Goal: Find specific page/section: Find specific page/section

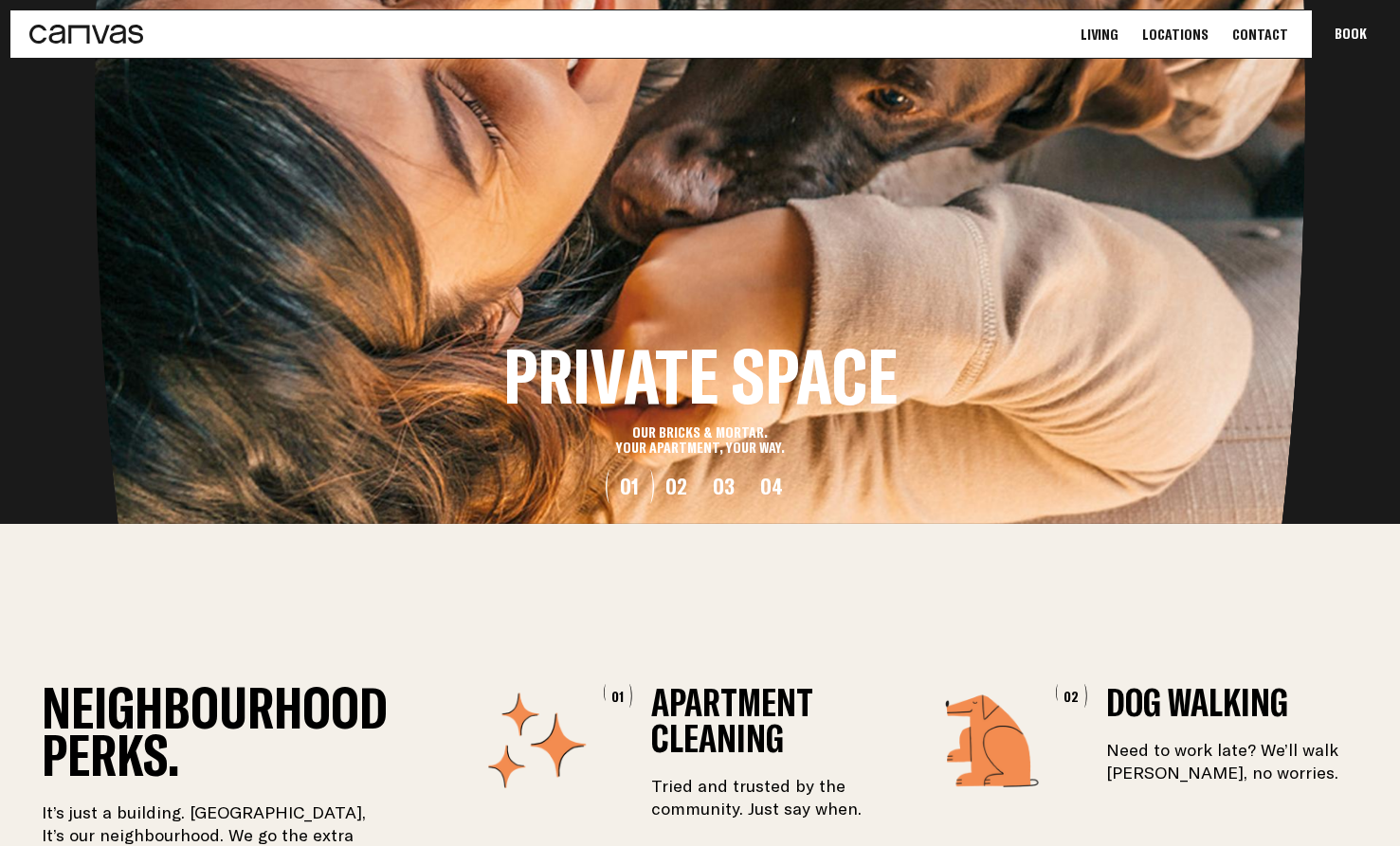
scroll to position [1864, 0]
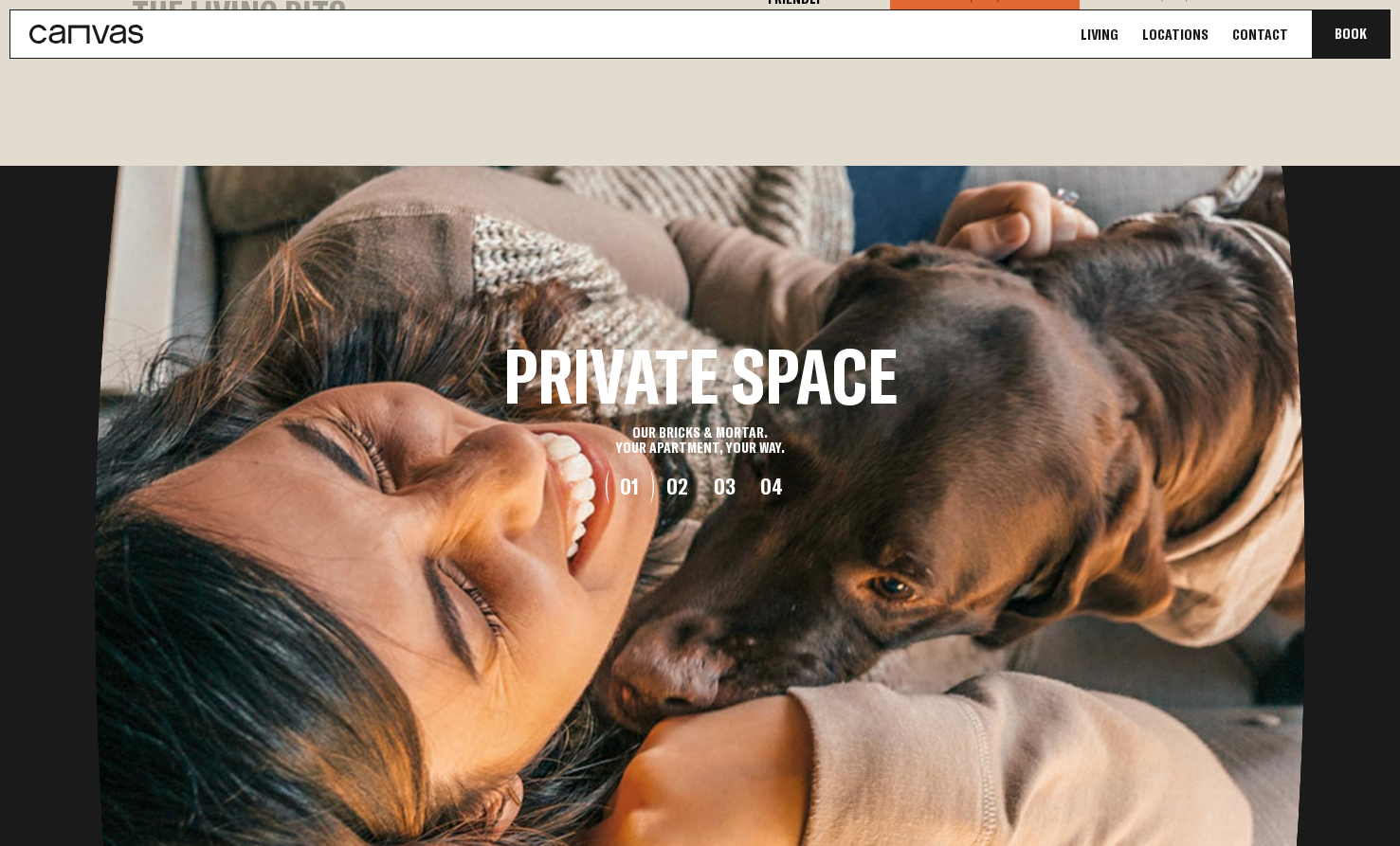
click at [1196, 40] on link "Locations" at bounding box center [1175, 34] width 77 height 20
click at [1191, 33] on link "Locations" at bounding box center [1175, 34] width 77 height 20
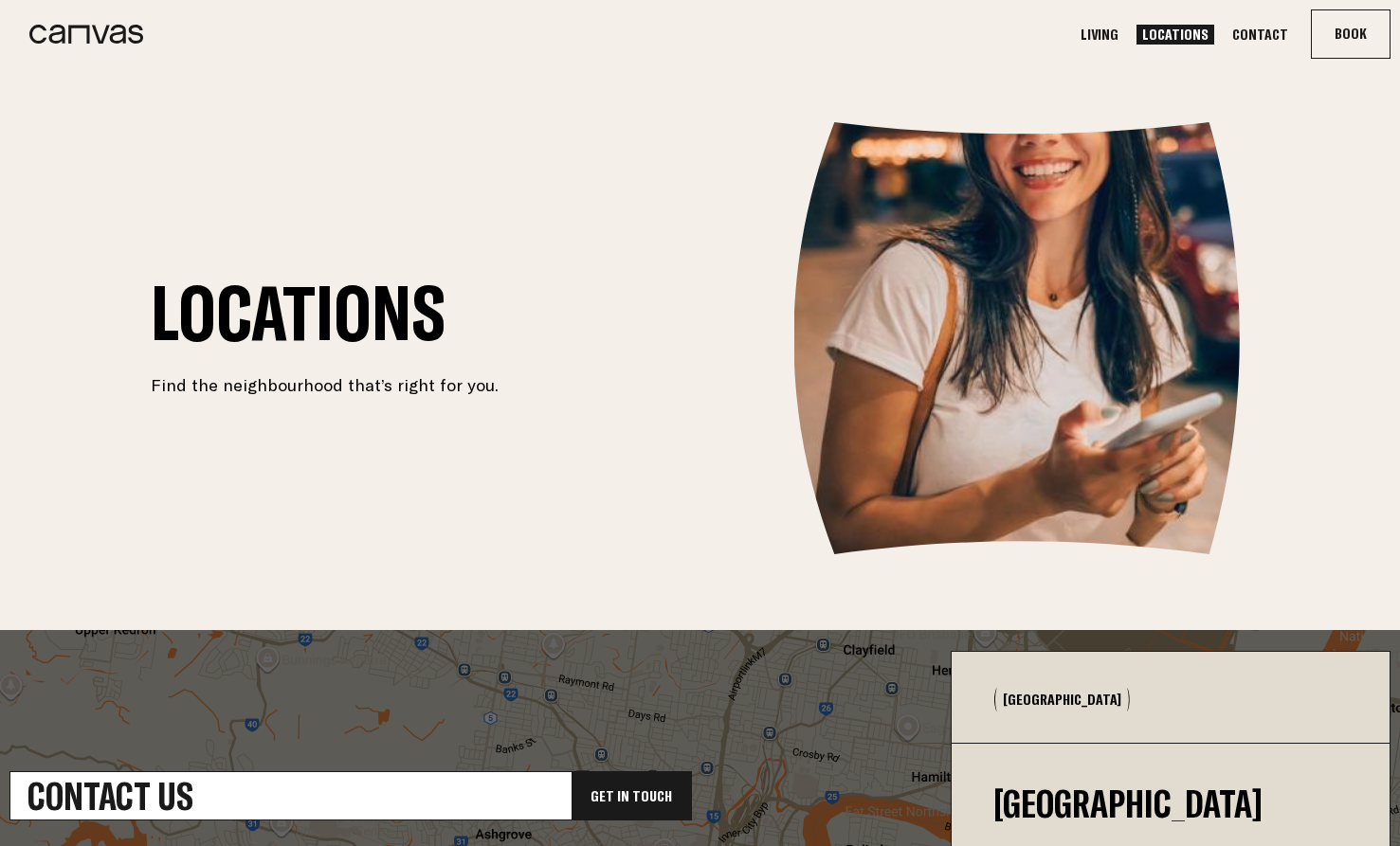
click at [1263, 32] on link "Contact" at bounding box center [1260, 34] width 68 height 20
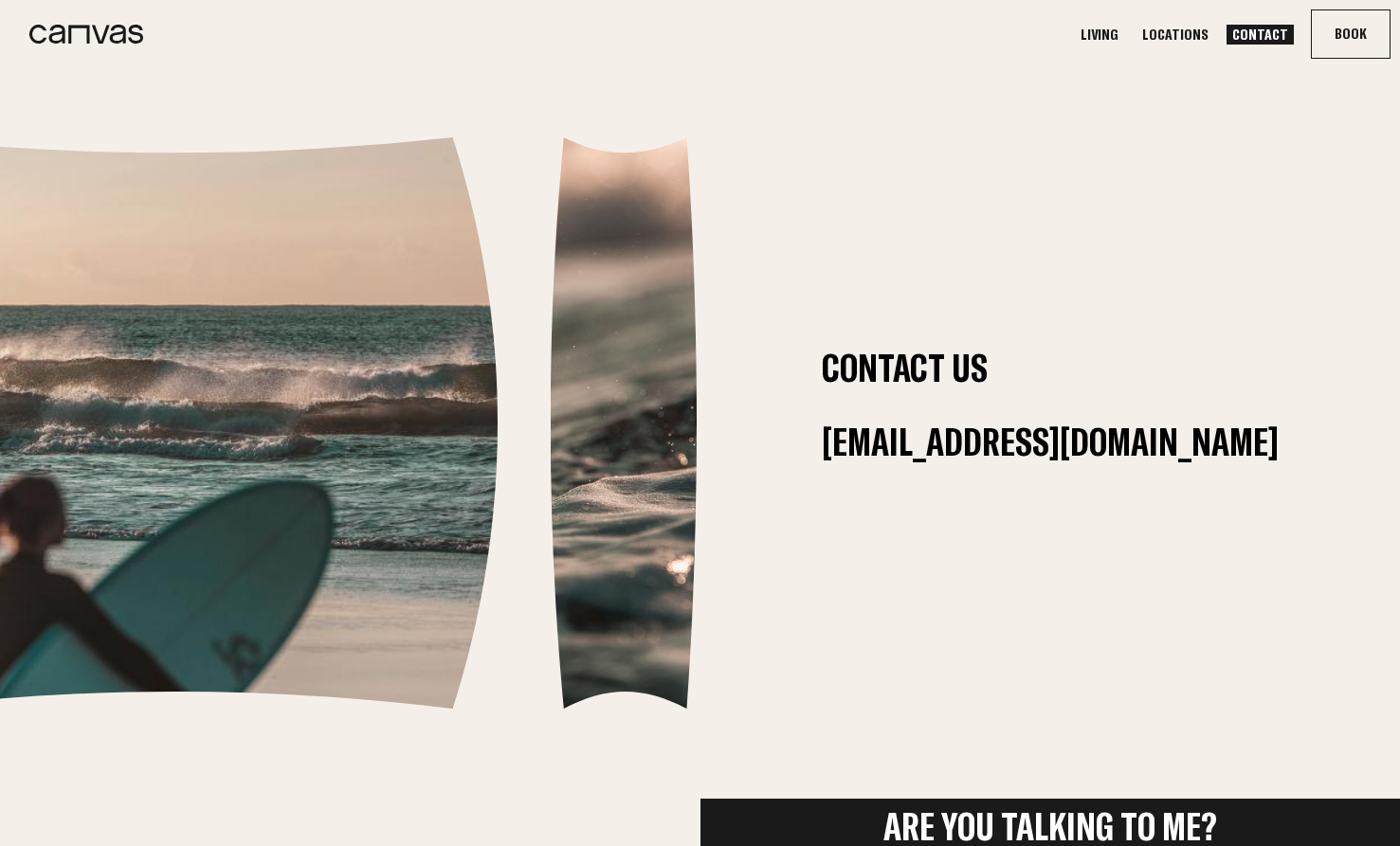
click at [76, 37] on icon at bounding box center [86, 33] width 114 height 19
